Goal: Information Seeking & Learning: Understand process/instructions

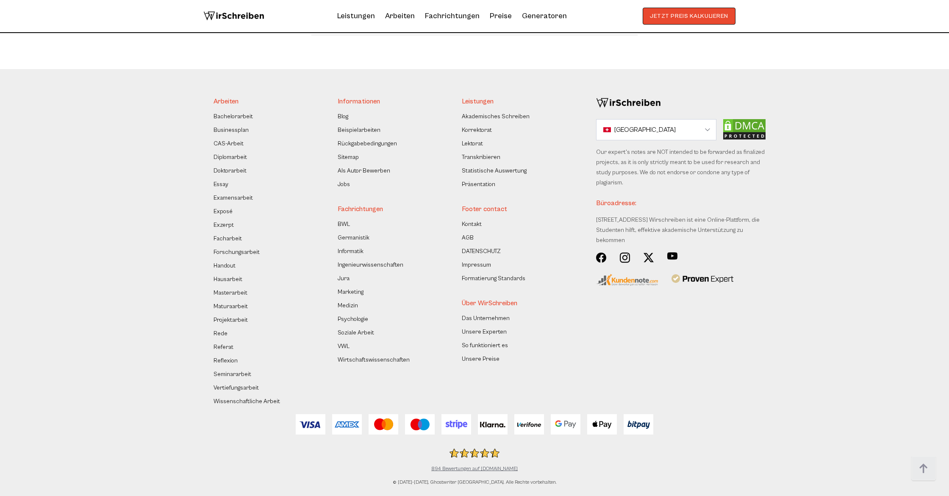
scroll to position [7143, 0]
click at [385, 145] on link "Rückgabebedingungen" at bounding box center [367, 144] width 59 height 10
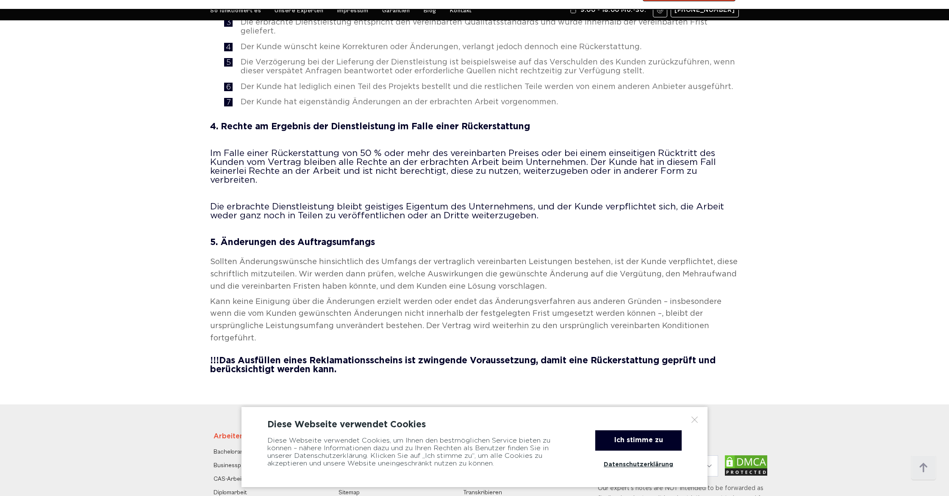
scroll to position [660, 0]
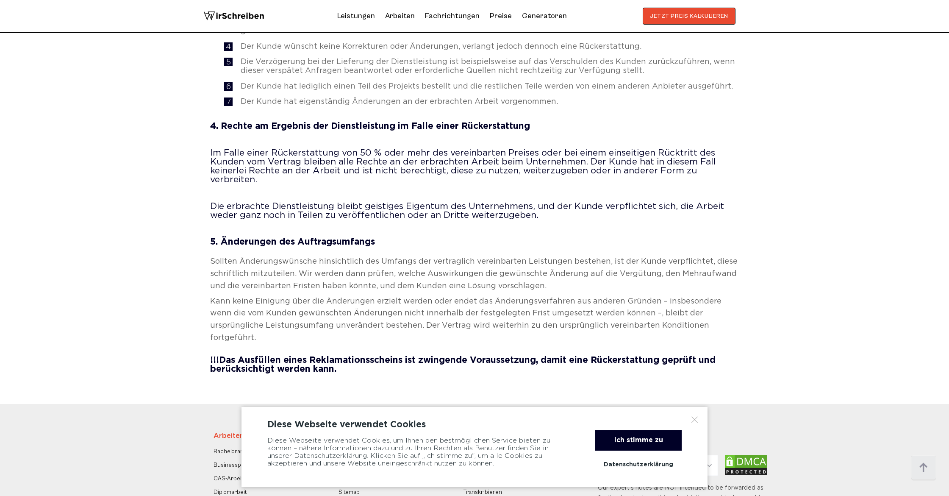
click at [634, 437] on div "Ich stimme zu" at bounding box center [638, 440] width 86 height 20
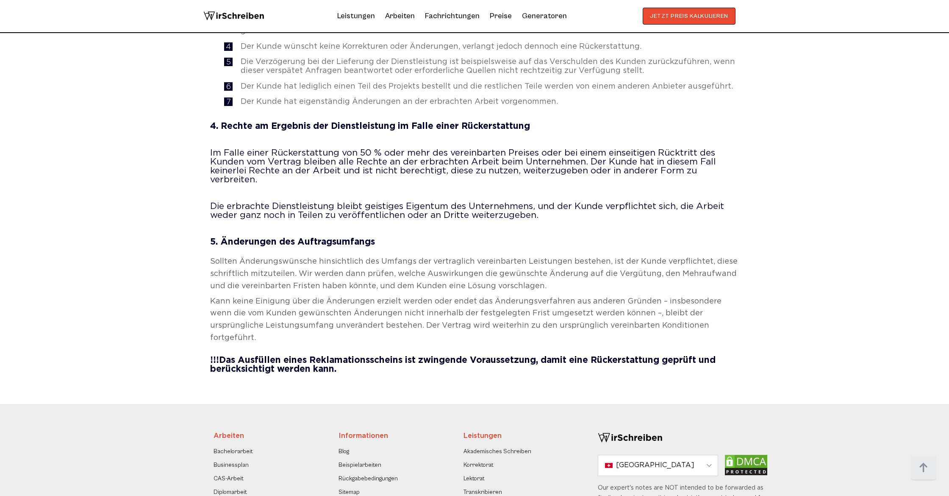
drag, startPoint x: 376, startPoint y: 310, endPoint x: 371, endPoint y: 313, distance: 5.5
click at [371, 356] on b "Das Ausfüllen eines Reklamationsscheins ist zwingende Voraussetzung, damit eine…" at bounding box center [462, 364] width 505 height 17
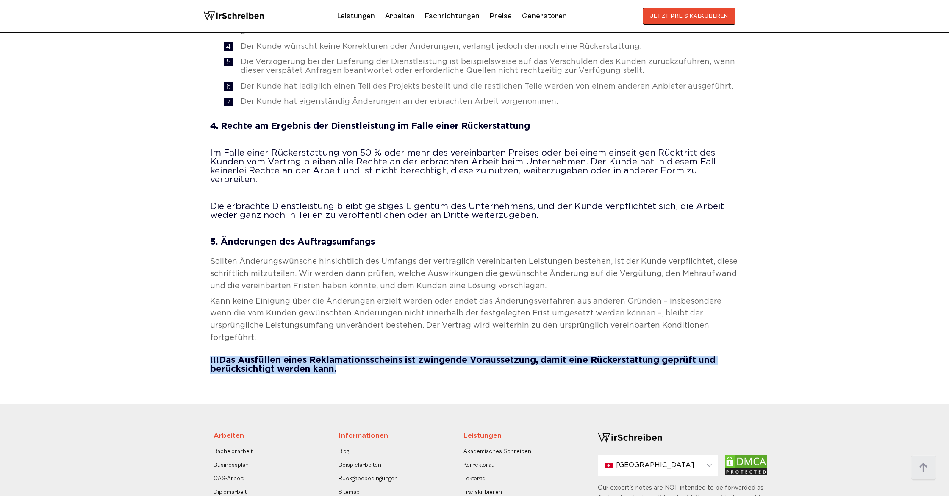
click at [371, 356] on b "Das Ausfüllen eines Reklamationsscheins ist zwingende Voraussetzung, damit eine…" at bounding box center [462, 364] width 505 height 17
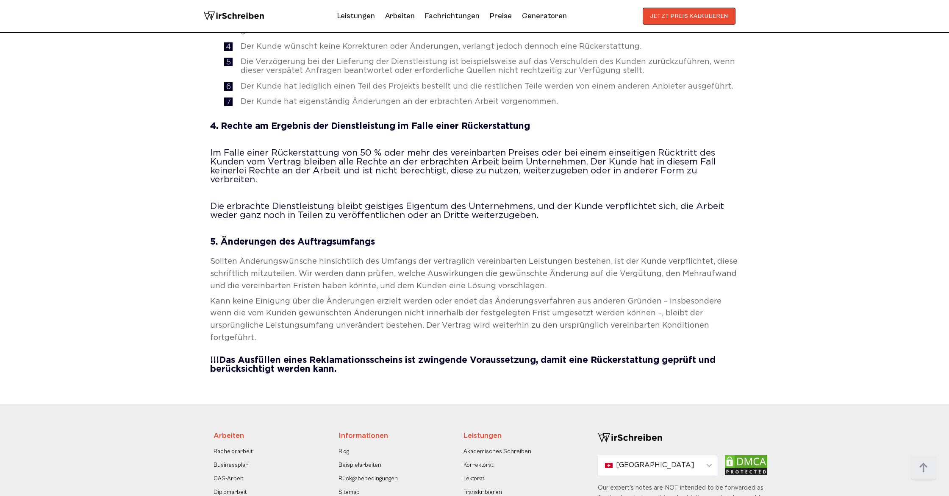
click at [387, 298] on span "Kann keine Einigung über die Änderungen erzielt werden oder endet das Änderungs…" at bounding box center [465, 319] width 511 height 43
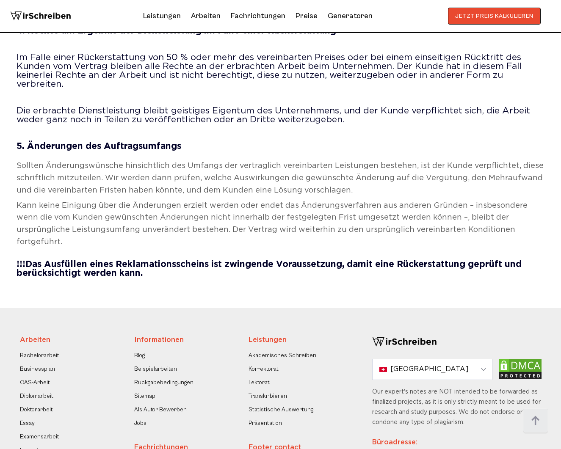
scroll to position [757, 0]
